Goal: Task Accomplishment & Management: Use online tool/utility

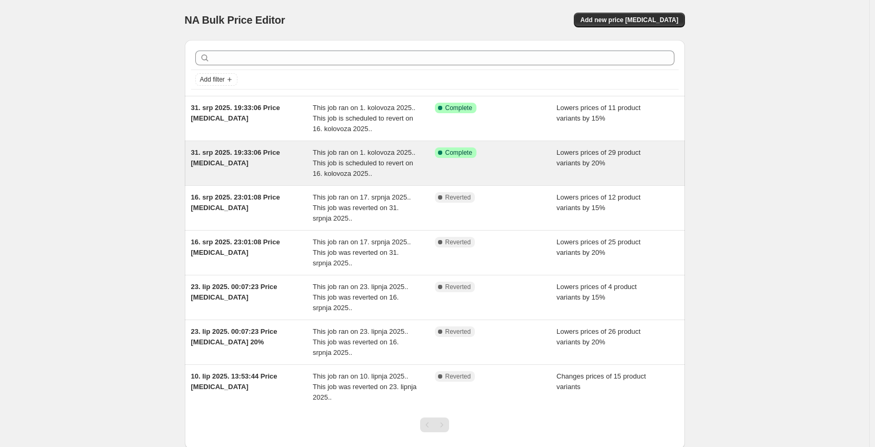
click at [232, 155] on span "31. srp 2025. 19:33:06 Price [MEDICAL_DATA]" at bounding box center [235, 157] width 89 height 18
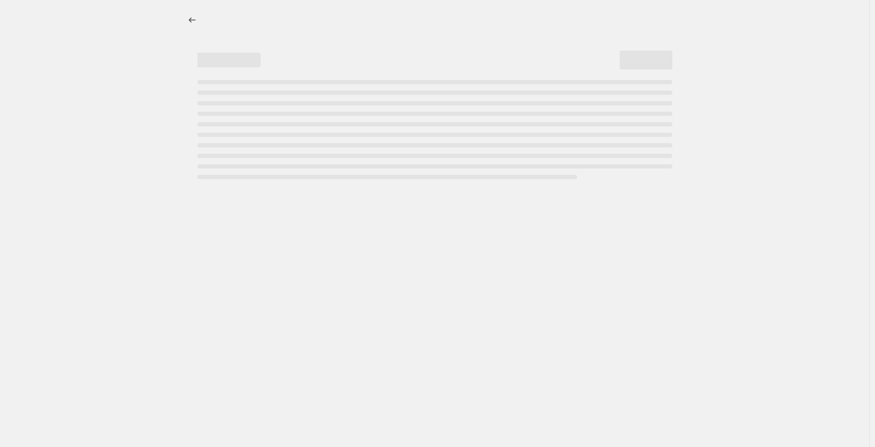
select select "percentage"
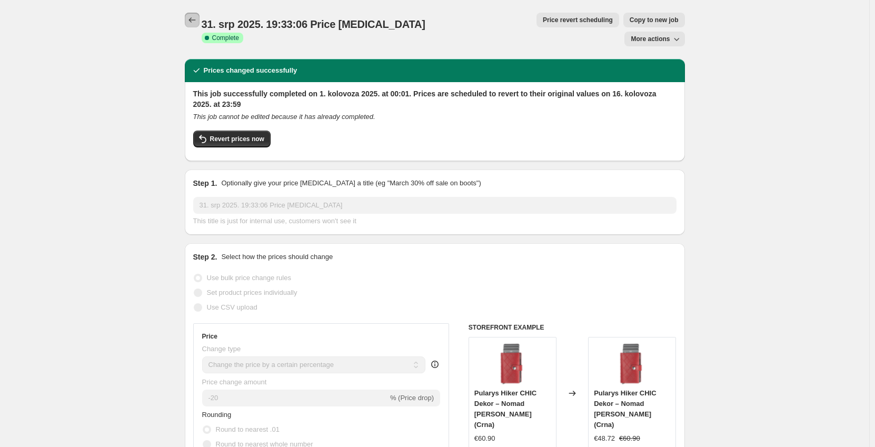
click at [188, 19] on button "Price change jobs" at bounding box center [192, 20] width 15 height 15
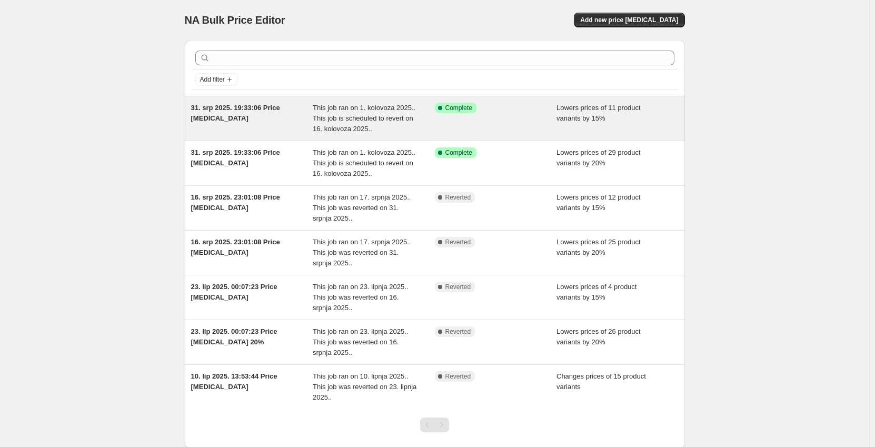
click at [229, 106] on span "31. srp 2025. 19:33:06 Price [MEDICAL_DATA]" at bounding box center [235, 113] width 89 height 18
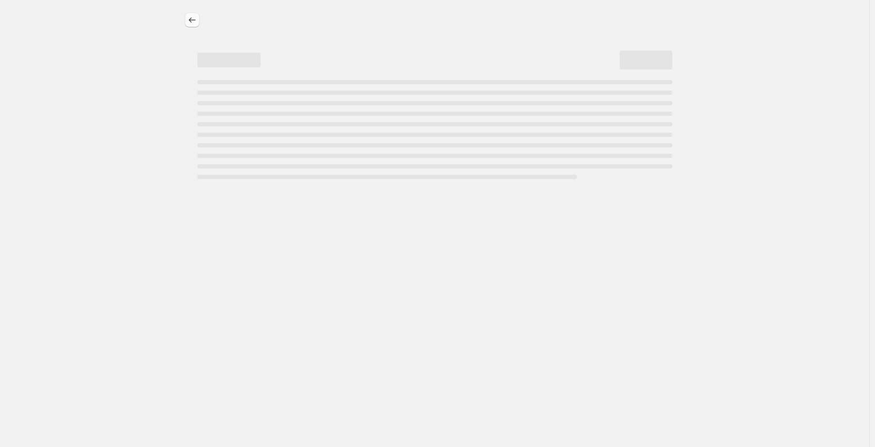
select select "percentage"
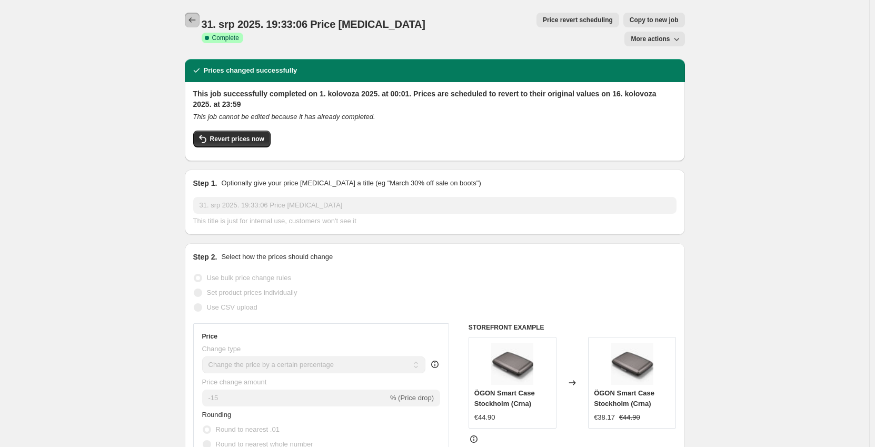
click at [195, 23] on icon "Price change jobs" at bounding box center [192, 20] width 11 height 11
